Goal: Transaction & Acquisition: Download file/media

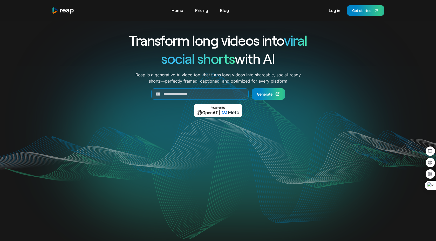
click at [332, 28] on div "Transform long videos into viral social shorts with AI Reap is a generative AI …" at bounding box center [218, 146] width 332 height 250
click at [337, 9] on link "Log in" at bounding box center [335, 10] width 17 height 8
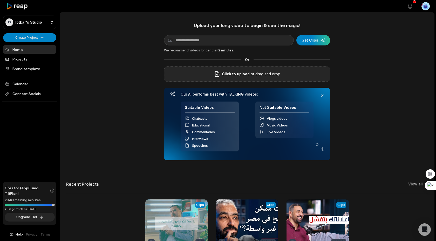
click at [261, 75] on p "or drag and drop" at bounding box center [265, 74] width 31 height 6
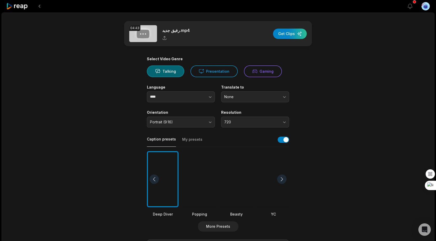
click at [168, 178] on div at bounding box center [163, 179] width 32 height 56
click at [205, 98] on button "button" at bounding box center [200, 96] width 30 height 11
type input "******"
click at [306, 94] on main "04:43 رفيق جديد.mp4 Get Clips Select Video Genre Talking Presentation Gaming La…" at bounding box center [217, 179] width 251 height 316
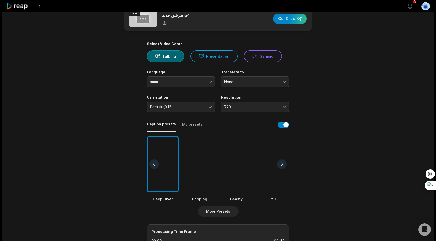
scroll to position [17, 0]
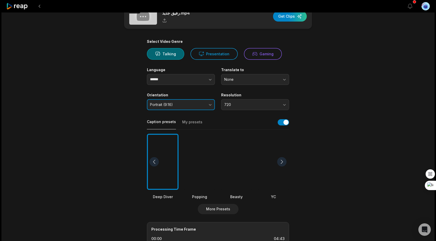
click at [205, 106] on button "Portrait (9:16)" at bounding box center [181, 104] width 68 height 11
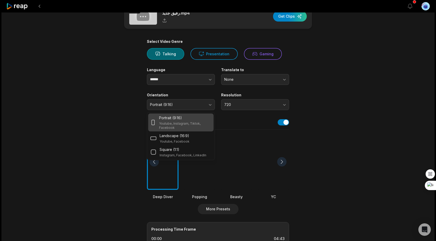
click at [309, 98] on main "04:43 رفيق جديد.mp4 Get Clips Select Video Genre Talking Presentation Gaming La…" at bounding box center [217, 162] width 251 height 316
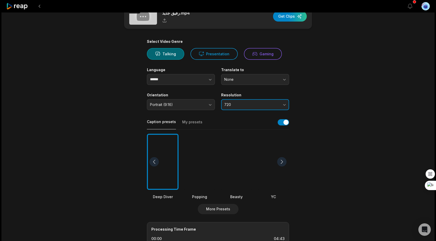
click at [272, 106] on span "720" at bounding box center [251, 104] width 55 height 5
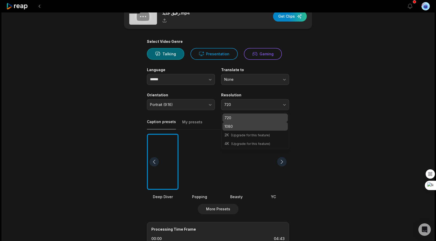
click at [248, 128] on p "1080" at bounding box center [255, 126] width 61 height 5
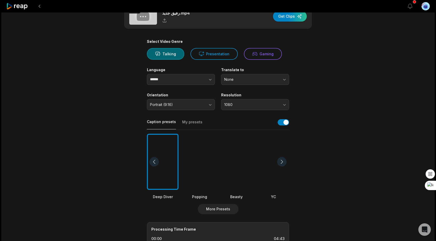
click at [326, 97] on main "04:43 رفيق جديد.mp4 Get Clips Select Video Genre Talking Presentation Gaming La…" at bounding box center [217, 162] width 251 height 316
click at [214, 55] on button "Presentation" at bounding box center [214, 54] width 47 height 12
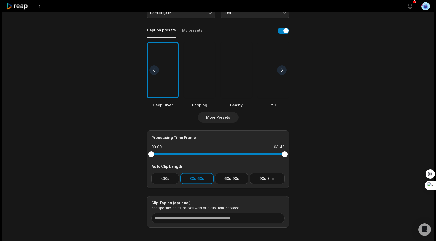
scroll to position [98, 0]
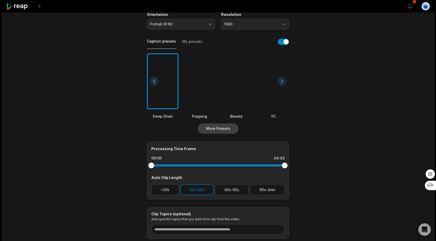
click at [217, 129] on button "More Presets" at bounding box center [218, 128] width 41 height 10
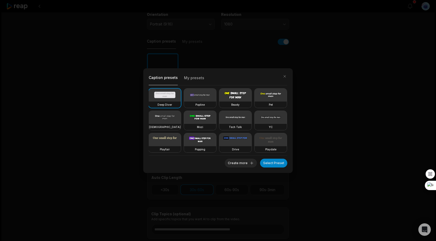
click at [197, 79] on button "My presets" at bounding box center [194, 79] width 20 height 11
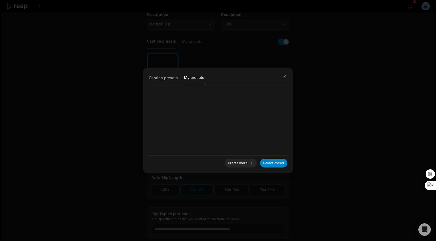
click at [174, 78] on button "Caption presets" at bounding box center [163, 79] width 29 height 11
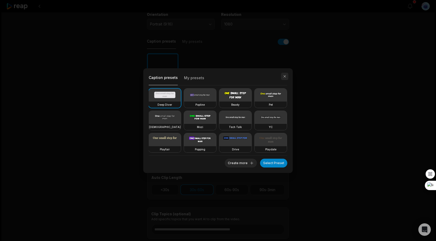
click at [284, 77] on button "button" at bounding box center [284, 76] width 7 height 7
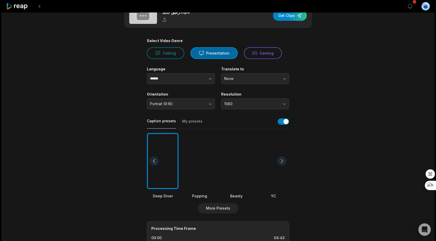
scroll to position [14, 0]
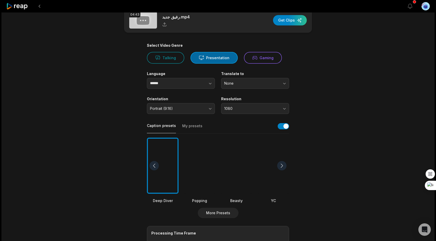
click at [283, 165] on div at bounding box center [281, 165] width 9 height 9
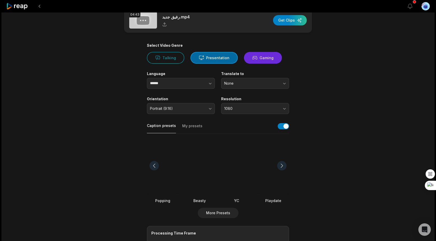
click at [261, 57] on button "Gaming" at bounding box center [263, 58] width 38 height 12
click at [226, 56] on button "Presentation" at bounding box center [214, 58] width 47 height 12
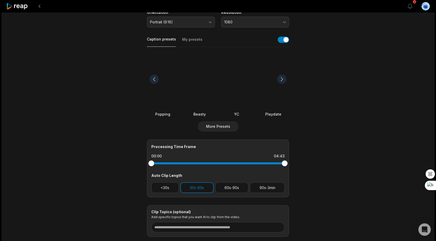
scroll to position [133, 0]
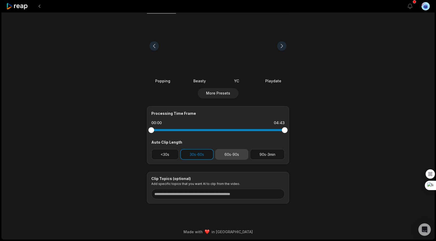
click at [231, 154] on button "60s-90s" at bounding box center [232, 154] width 34 height 11
click at [190, 153] on button "30s-60s" at bounding box center [197, 154] width 33 height 11
click at [236, 154] on button "60s-90s" at bounding box center [232, 154] width 34 height 11
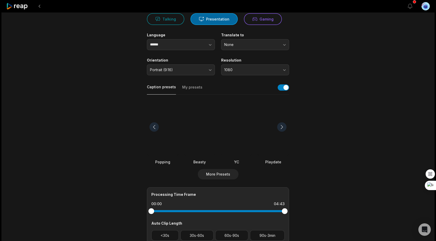
scroll to position [0, 0]
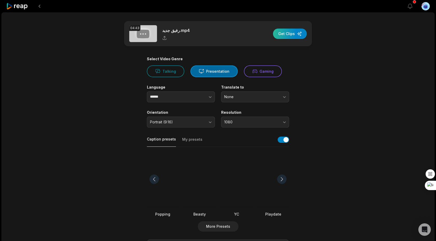
click at [292, 34] on div "button" at bounding box center [290, 34] width 34 height 10
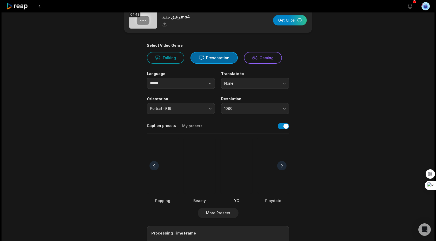
scroll to position [21, 0]
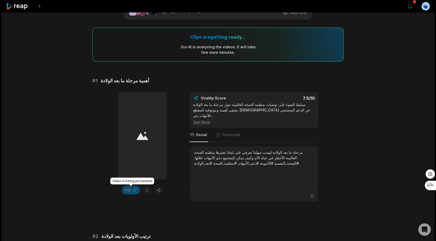
scroll to position [27, 0]
click at [263, 110] on div "تسليط الضوء على توصيات منظمة الصحة العالمية حول مرحلة ما بعد الولادة يضفي أهمية…" at bounding box center [254, 112] width 122 height 23
click at [214, 99] on div "Virality Score" at bounding box center [229, 97] width 56 height 5
click at [226, 132] on span "Transcript" at bounding box center [231, 134] width 18 height 5
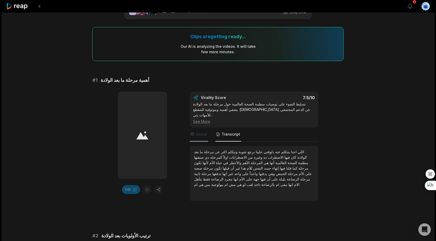
click at [205, 132] on span "Social" at bounding box center [201, 134] width 11 height 5
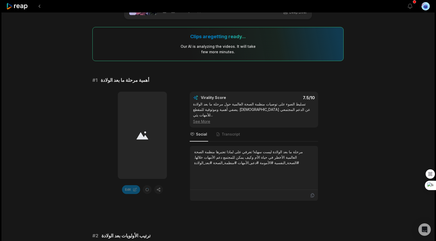
click at [214, 99] on div "Virality Score" at bounding box center [229, 97] width 56 height 5
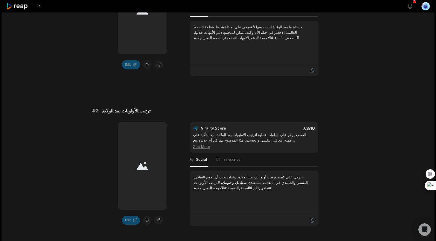
scroll to position [170, 0]
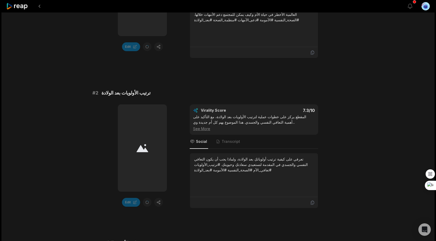
click at [141, 144] on icon at bounding box center [143, 148] width 12 height 8
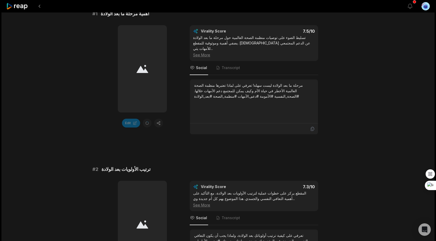
scroll to position [0, 0]
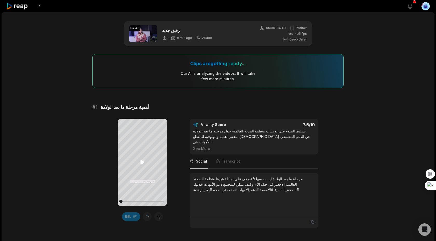
click at [144, 164] on icon at bounding box center [142, 162] width 6 height 6
click at [143, 161] on icon at bounding box center [142, 162] width 6 height 6
click at [142, 162] on icon at bounding box center [143, 162] width 4 height 4
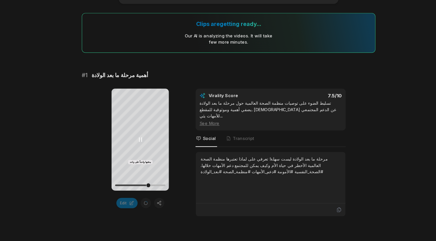
scroll to position [8, 0]
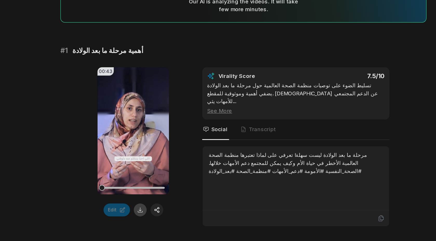
click at [149, 210] on button at bounding box center [147, 208] width 9 height 9
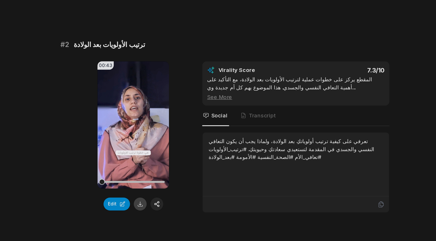
scroll to position [115, 0]
click at [147, 211] on button at bounding box center [147, 215] width 9 height 9
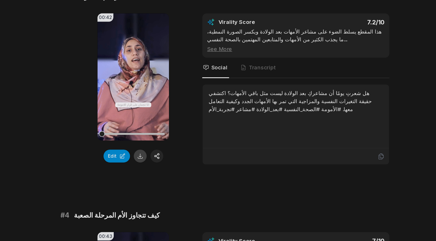
click at [149, 178] on button at bounding box center [147, 182] width 9 height 9
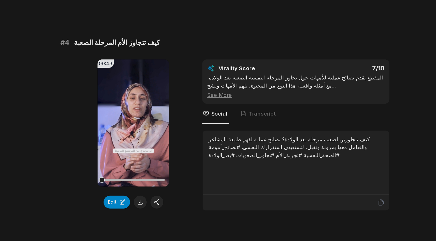
scroll to position [420, 0]
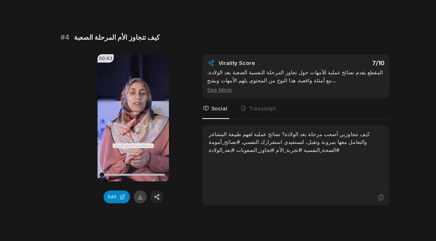
click at [146, 206] on button at bounding box center [147, 210] width 9 height 9
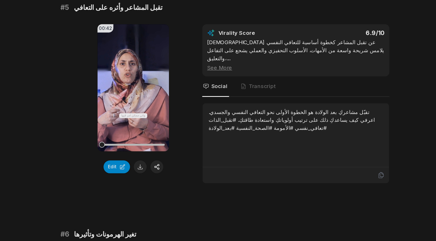
scroll to position [591, 0]
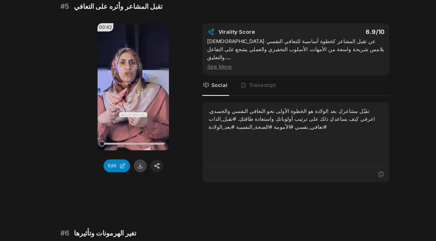
click at [148, 185] on button at bounding box center [147, 189] width 9 height 9
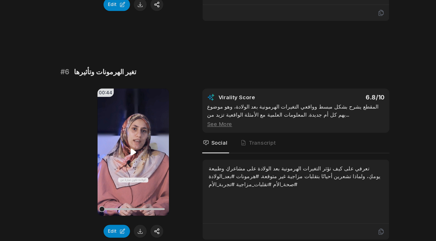
scroll to position [730, 0]
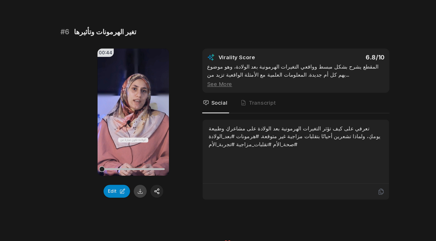
click at [148, 202] on button at bounding box center [147, 206] width 9 height 9
